Goal: Information Seeking & Learning: Find specific fact

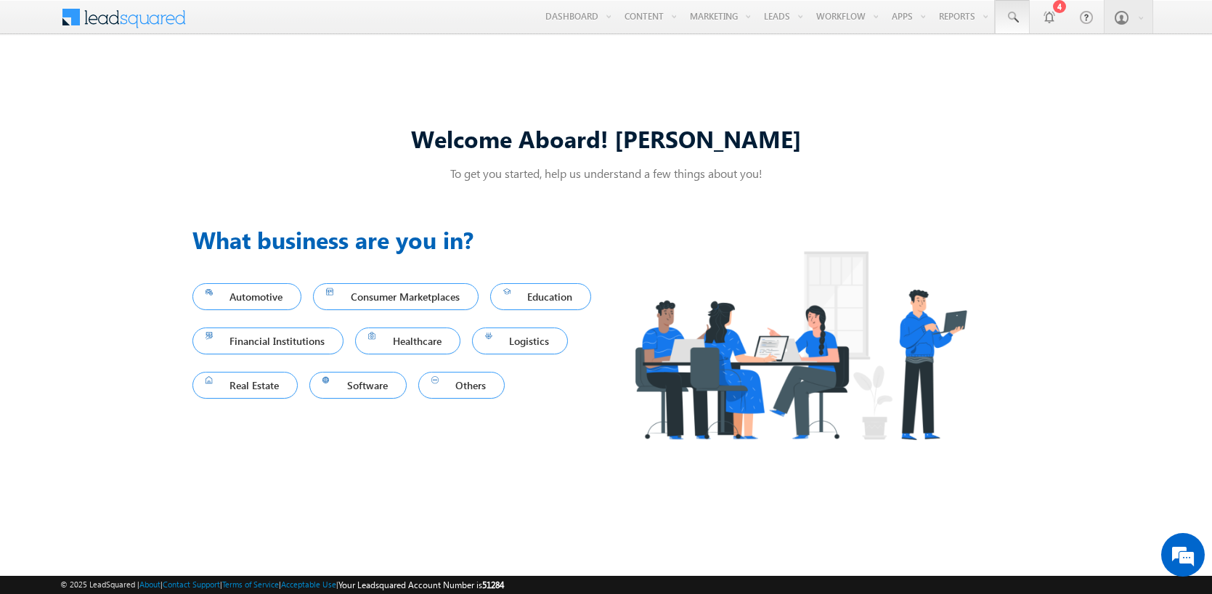
click at [1011, 17] on span at bounding box center [1012, 17] width 15 height 15
type input "8905727263"
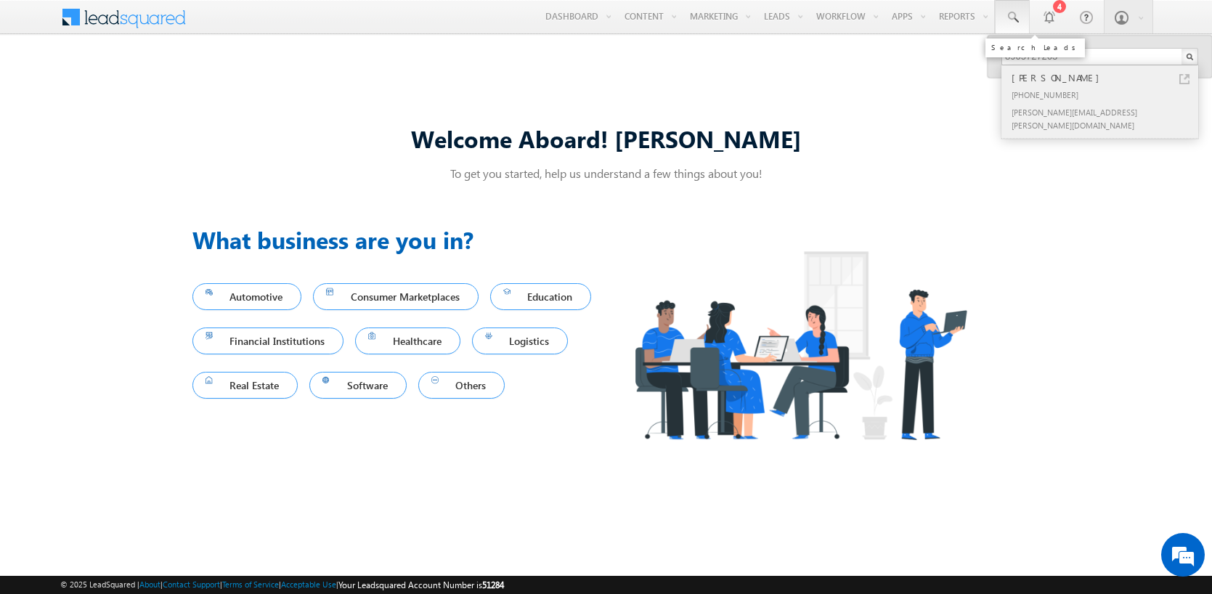
click at [1106, 78] on div "[PERSON_NAME]" at bounding box center [1106, 78] width 195 height 16
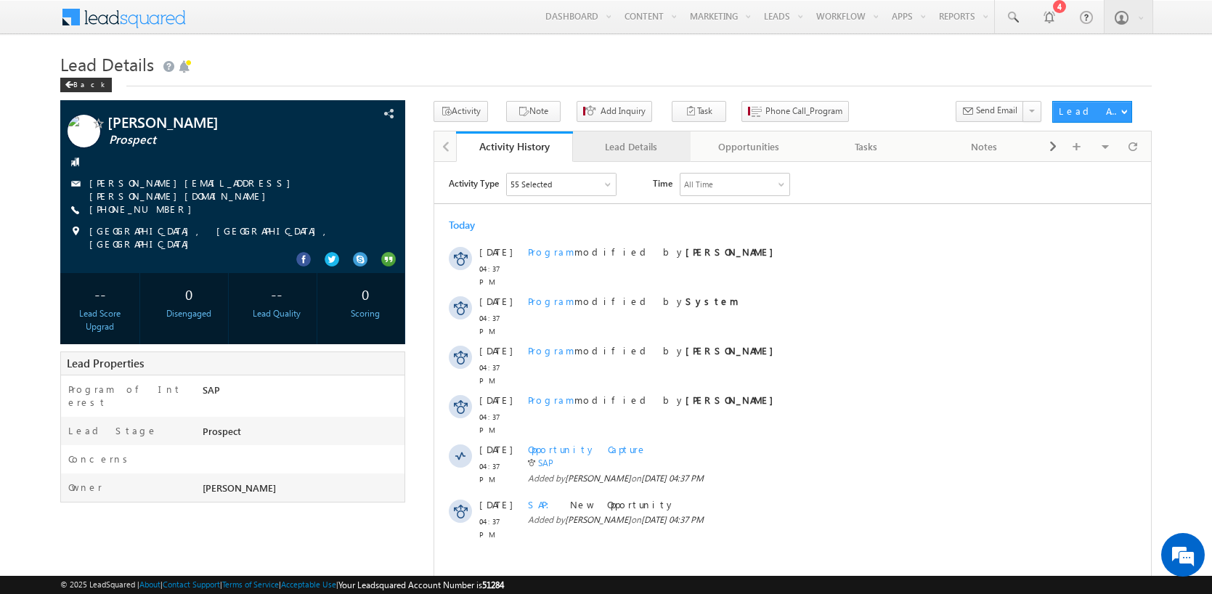
click at [631, 147] on div "Lead Details" at bounding box center [631, 146] width 93 height 17
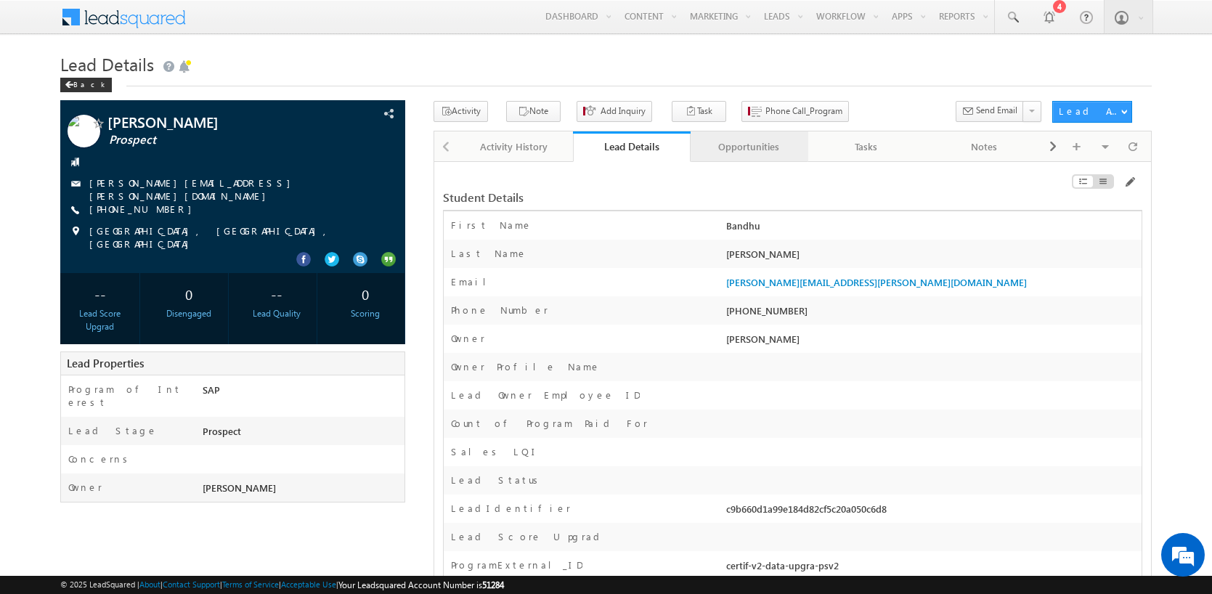
click at [749, 147] on div "Opportunities" at bounding box center [748, 146] width 93 height 17
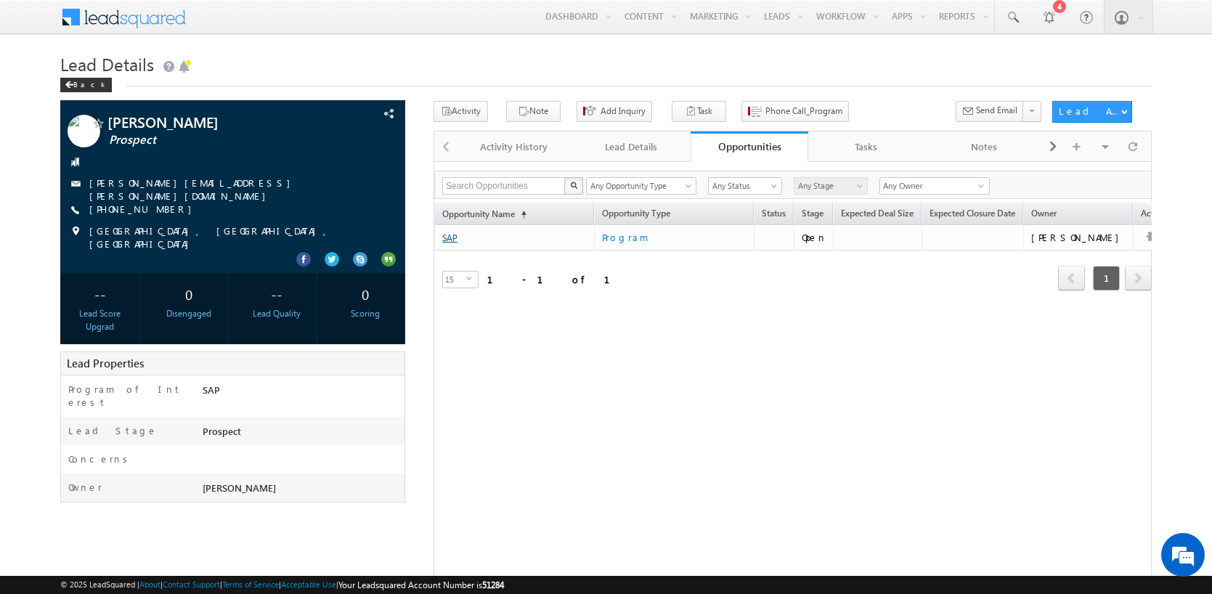
click at [449, 238] on link "SAP" at bounding box center [449, 237] width 15 height 11
